Goal: Transaction & Acquisition: Purchase product/service

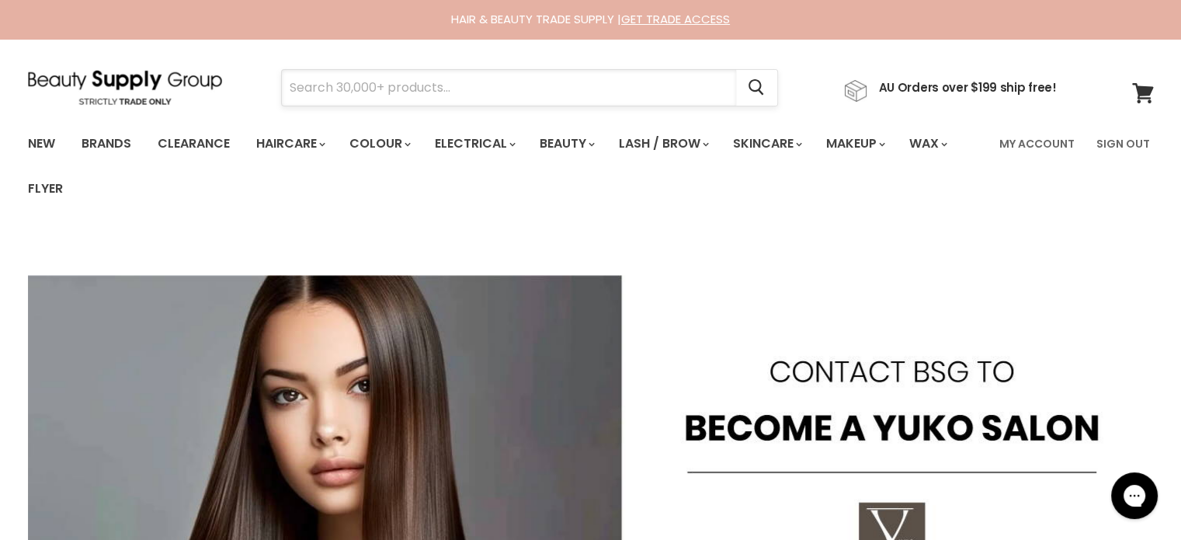
paste input "Jeval Tall Drink Of Water 10 in 1 Leave In Moisturiser"
type input "Jeval Tall Drink Of Water 10 in 1 Leave In Moisturiser"
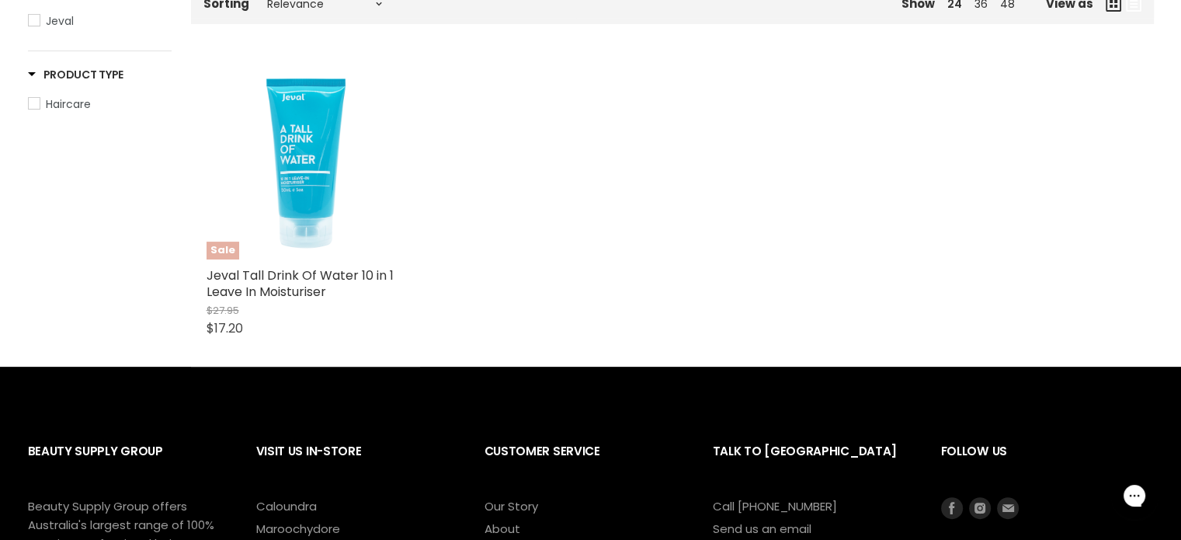
scroll to position [388, 0]
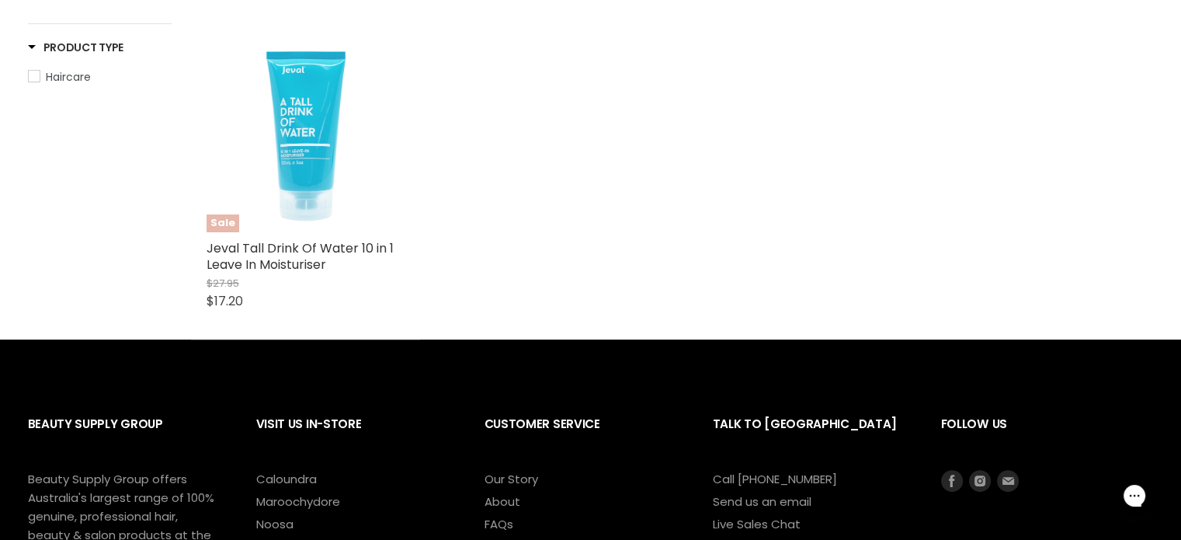
click at [311, 179] on div "Main content" at bounding box center [306, 133] width 198 height 198
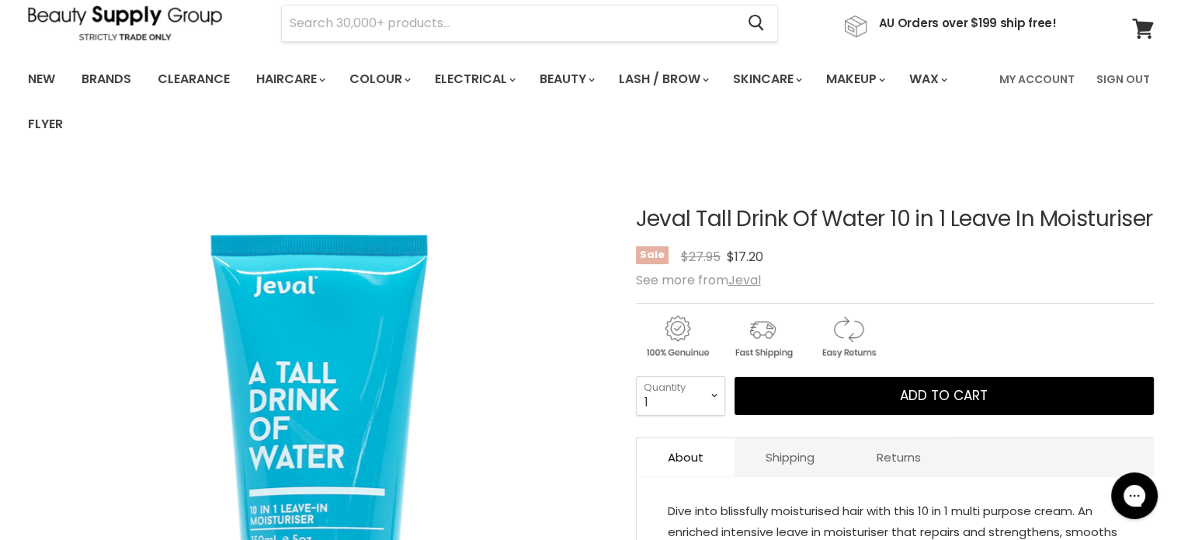
scroll to position [233, 0]
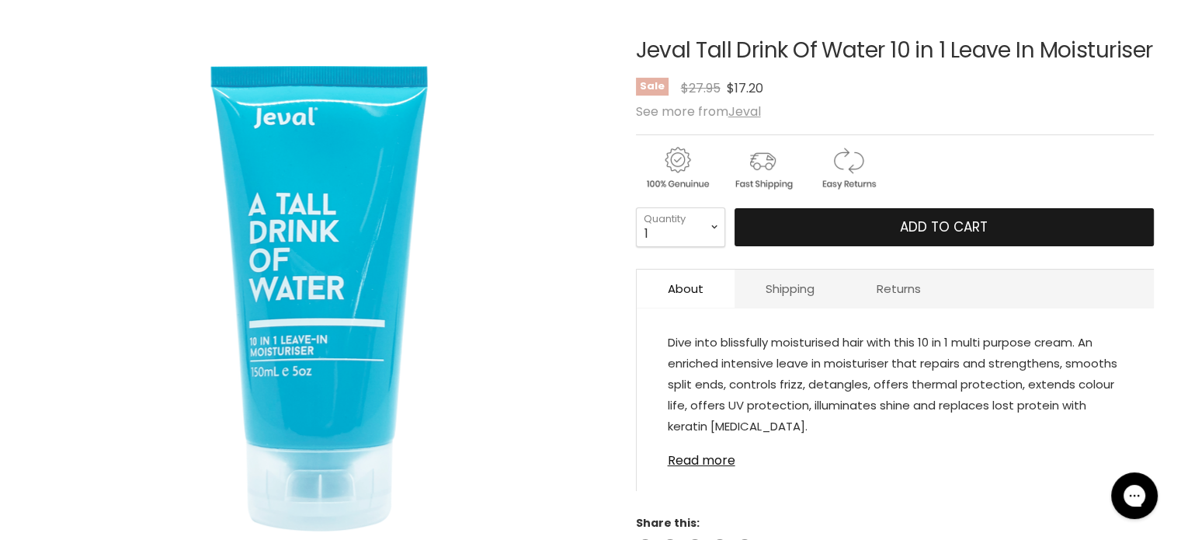
click at [954, 247] on button "Add to cart" at bounding box center [944, 227] width 419 height 39
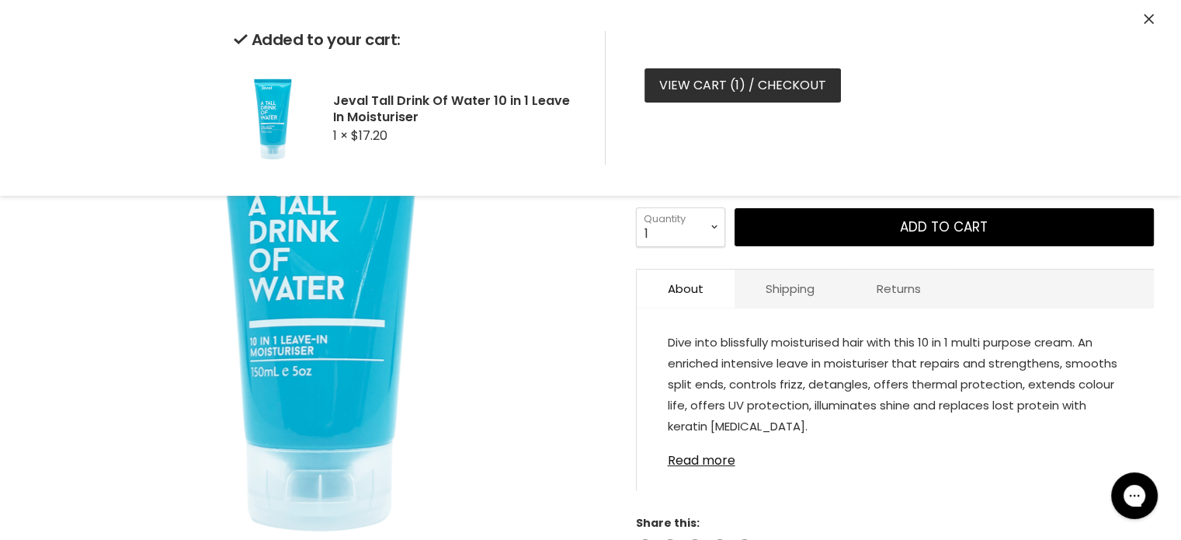
click at [746, 80] on link "View cart ( 1 ) / Checkout" at bounding box center [743, 85] width 196 height 34
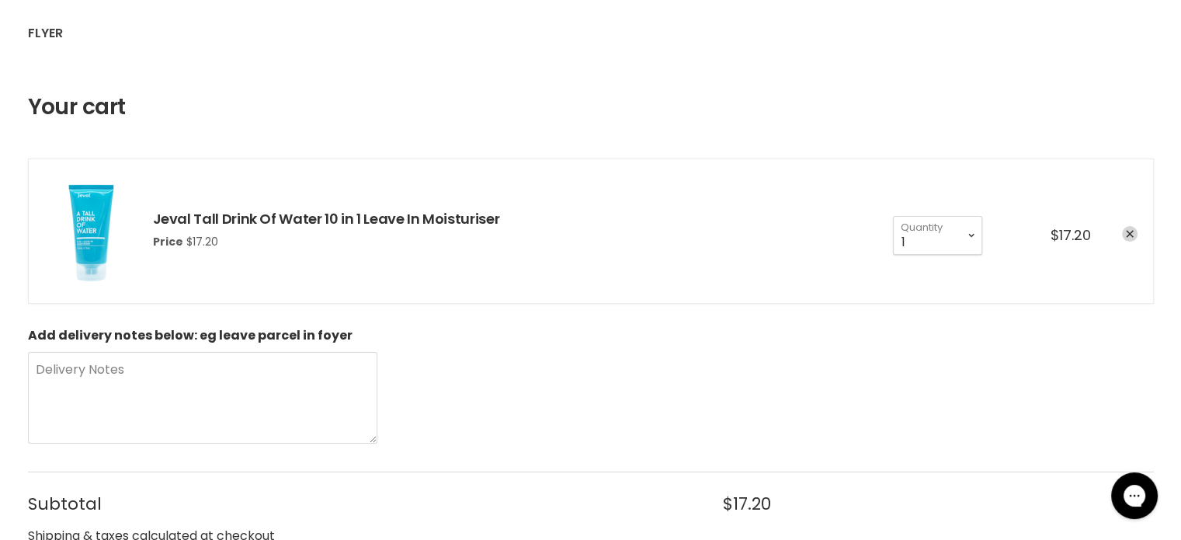
scroll to position [466, 0]
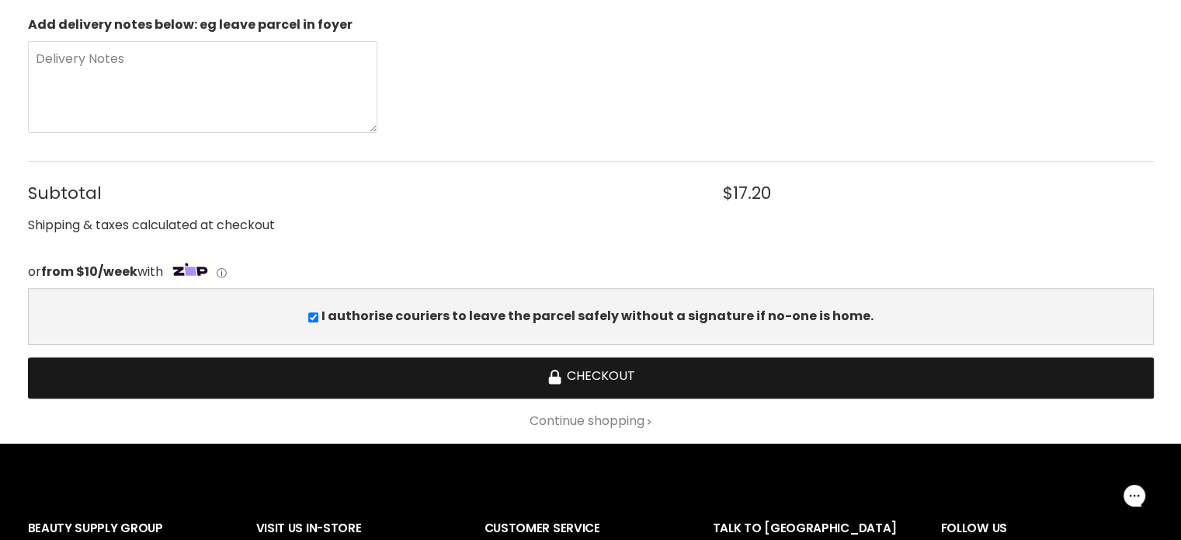
click at [593, 372] on button "Checkout" at bounding box center [591, 377] width 1126 height 41
